Goal: Information Seeking & Learning: Learn about a topic

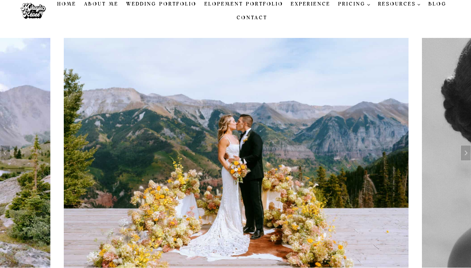
scroll to position [3, 0]
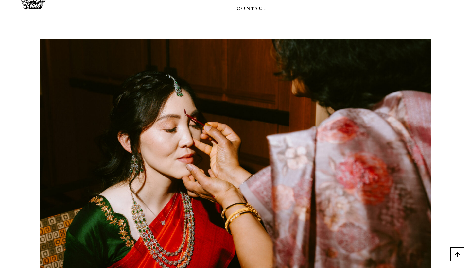
scroll to position [3671, 0]
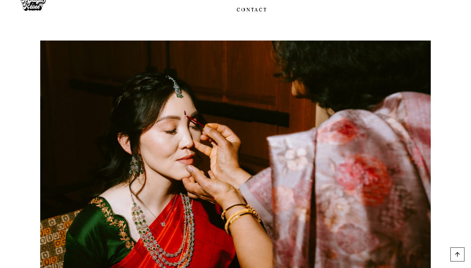
click at [467, 173] on div at bounding box center [235, 176] width 471 height 302
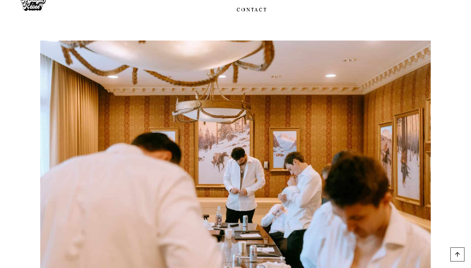
drag, startPoint x: 469, startPoint y: 174, endPoint x: 467, endPoint y: 179, distance: 5.3
click at [467, 179] on div at bounding box center [235, 176] width 471 height 302
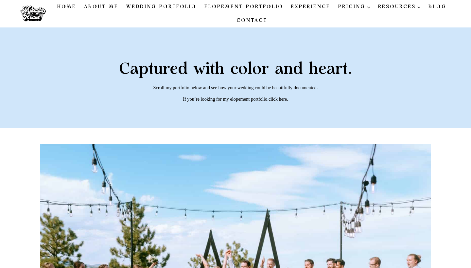
scroll to position [0, 0]
click at [322, 9] on link "Experience" at bounding box center [310, 7] width 47 height 14
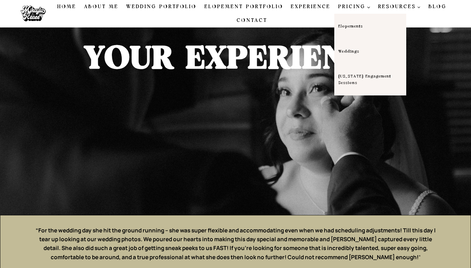
click at [347, 8] on span "PRICING Expand" at bounding box center [354, 7] width 32 height 8
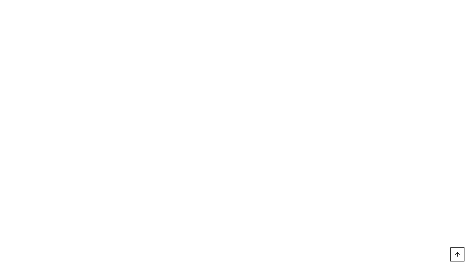
scroll to position [2558, 0]
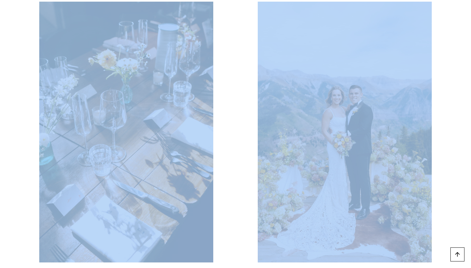
drag, startPoint x: 217, startPoint y: 258, endPoint x: 236, endPoint y: 259, distance: 18.4
click at [236, 259] on div at bounding box center [236, 131] width 424 height 313
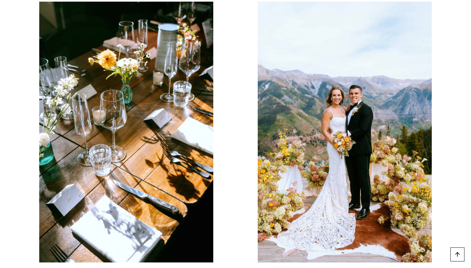
drag, startPoint x: 236, startPoint y: 259, endPoint x: 153, endPoint y: 226, distance: 89.0
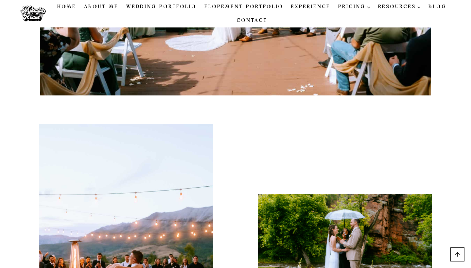
scroll to position [252, 0]
